Goal: Navigation & Orientation: Find specific page/section

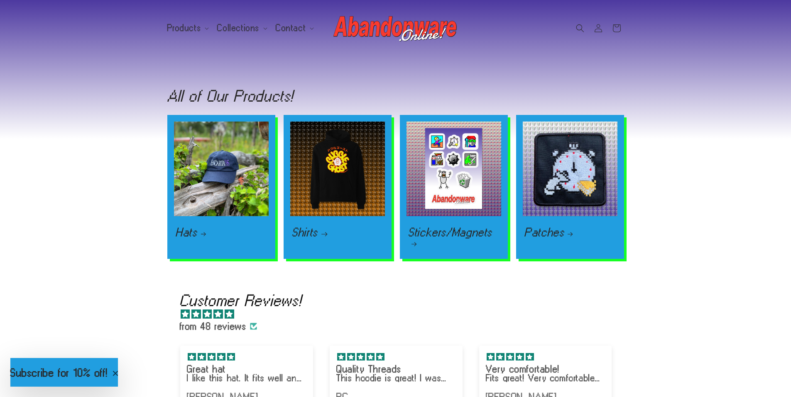
scroll to position [0, 1582]
click at [310, 228] on link "Shirts" at bounding box center [337, 233] width 91 height 10
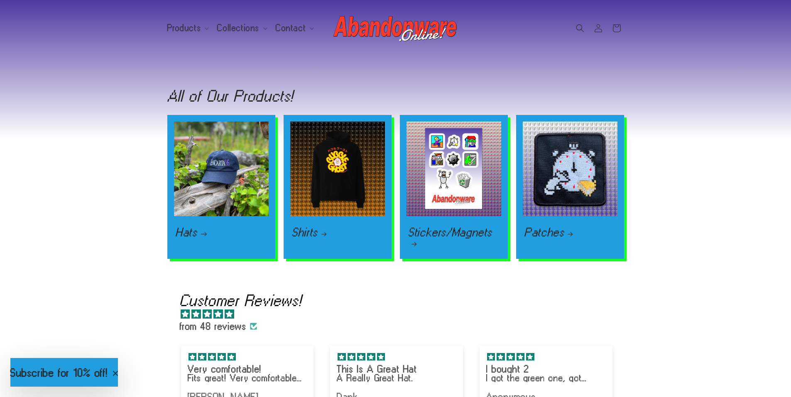
click at [194, 229] on link "Hats" at bounding box center [221, 233] width 91 height 10
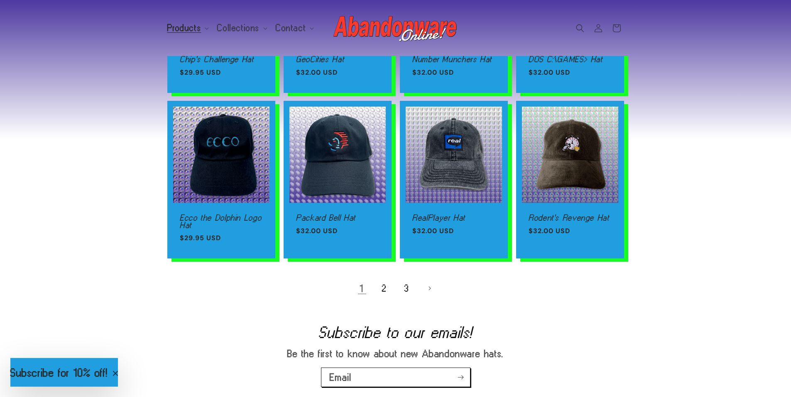
scroll to position [554, 0]
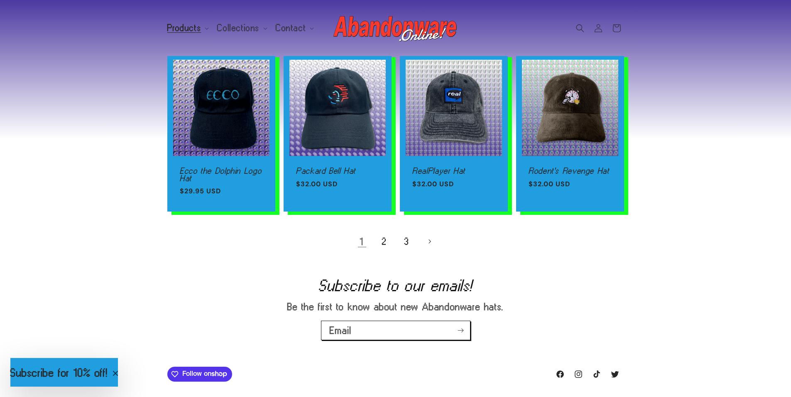
click at [430, 244] on icon "Next page" at bounding box center [429, 242] width 2 height 5
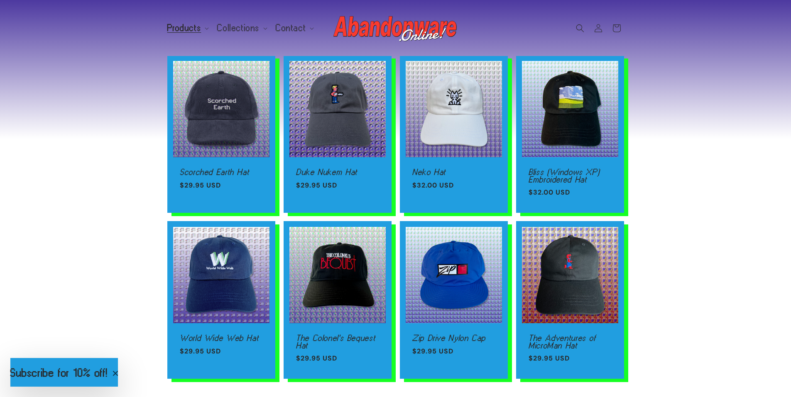
scroll to position [554, 0]
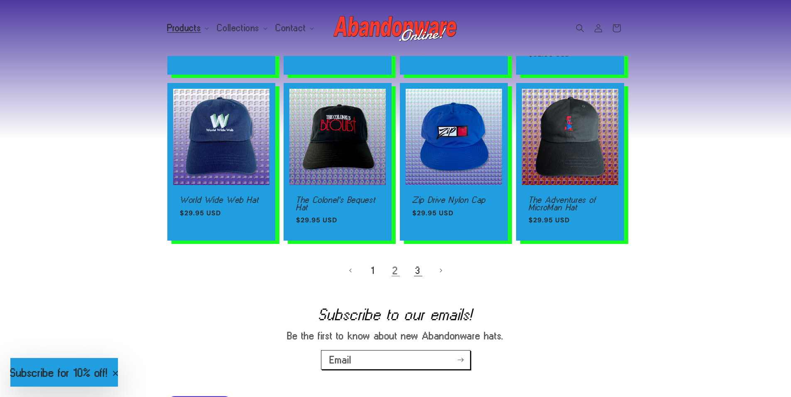
click at [419, 272] on link "3" at bounding box center [418, 271] width 18 height 18
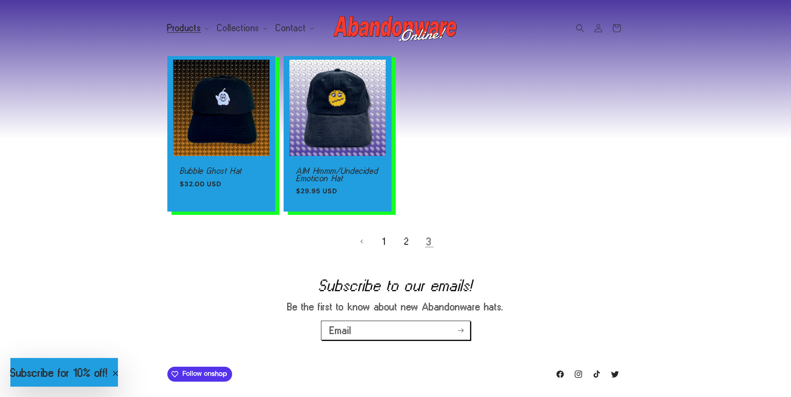
scroll to position [277, 0]
